Goal: Check status: Check status

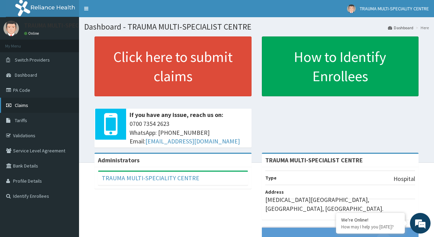
click at [48, 107] on link "Claims" at bounding box center [39, 105] width 79 height 15
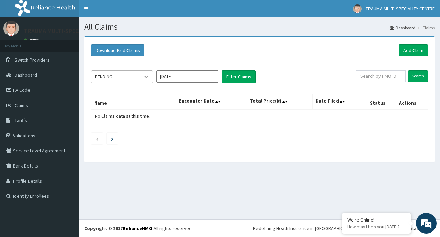
click at [147, 77] on icon at bounding box center [146, 77] width 4 height 2
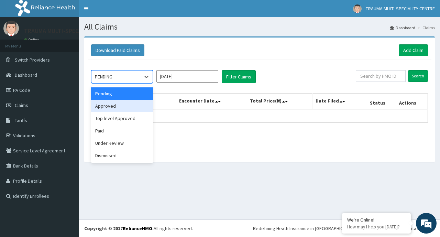
click at [131, 108] on div "Approved" at bounding box center [122, 106] width 62 height 12
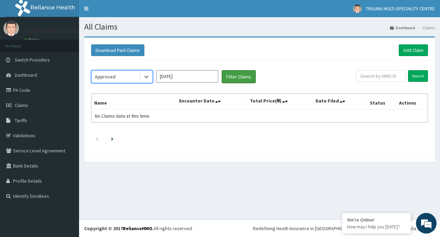
drag, startPoint x: 248, startPoint y: 75, endPoint x: 215, endPoint y: 81, distance: 32.9
click at [247, 75] on button "Filter Claims" at bounding box center [239, 76] width 34 height 13
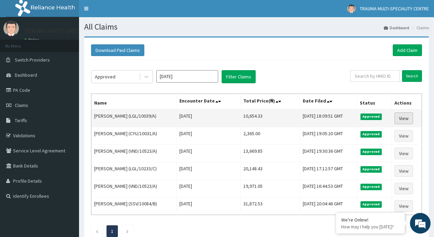
click at [405, 117] on link "View" at bounding box center [404, 118] width 19 height 12
